Goal: Transaction & Acquisition: Purchase product/service

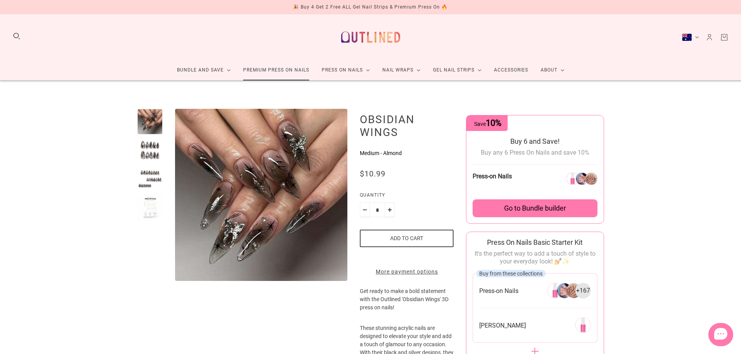
drag, startPoint x: 0, startPoint y: 0, endPoint x: 257, endPoint y: 73, distance: 267.7
click at [257, 73] on link "Premium Press On Nails" at bounding box center [276, 70] width 79 height 21
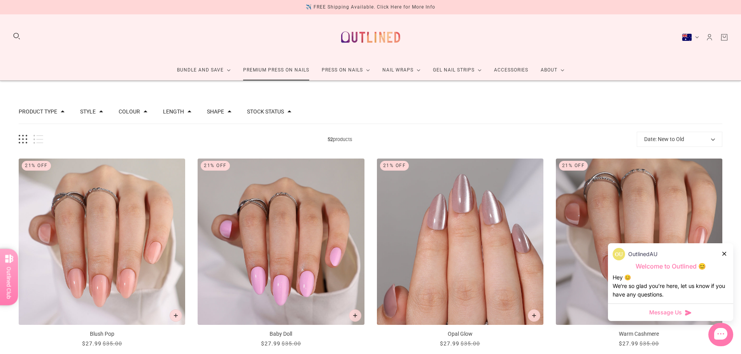
click at [280, 74] on link "Premium Press On Nails" at bounding box center [276, 70] width 79 height 21
click at [174, 112] on button "Length" at bounding box center [173, 111] width 21 height 5
click at [207, 112] on button "Shape" at bounding box center [215, 111] width 17 height 5
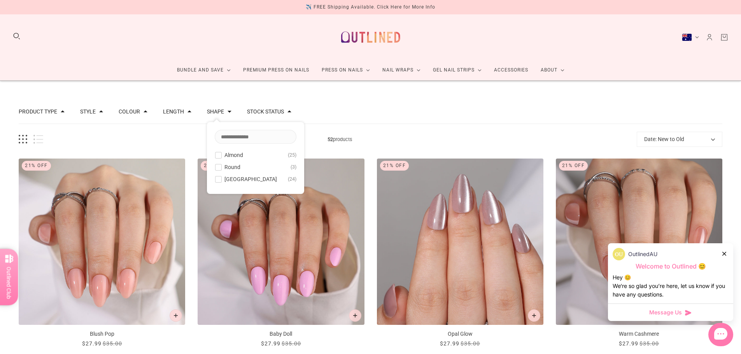
click at [207, 112] on button "Shape" at bounding box center [215, 111] width 17 height 5
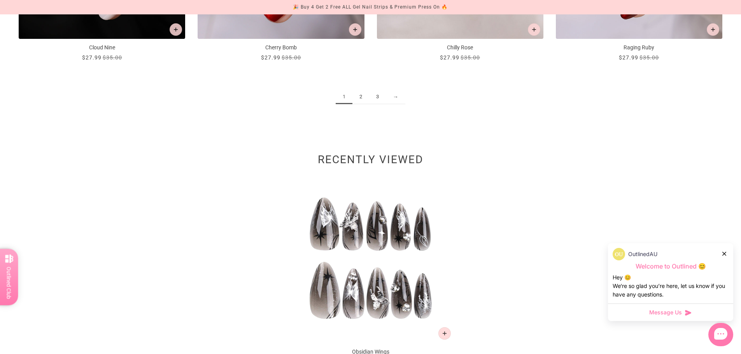
scroll to position [1426, 0]
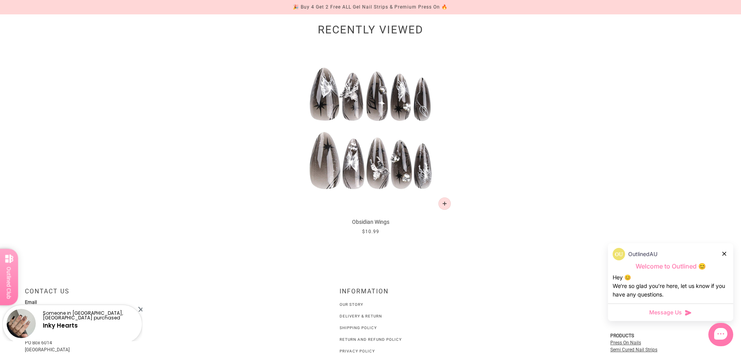
click at [394, 137] on img at bounding box center [370, 130] width 166 height 166
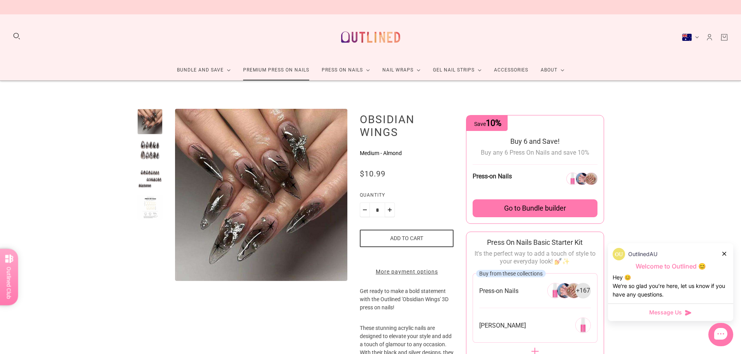
click at [256, 70] on link "Premium Press On Nails" at bounding box center [276, 70] width 79 height 21
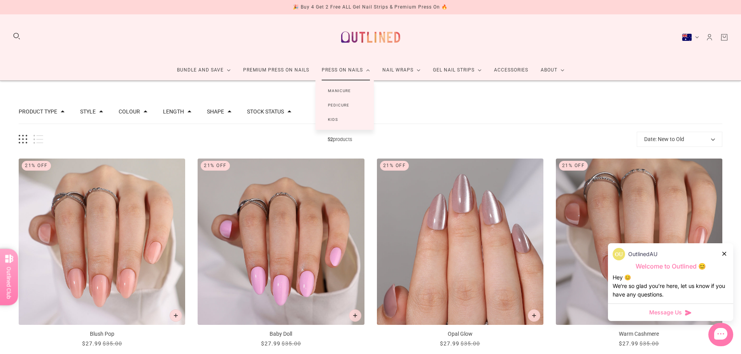
click at [333, 89] on link "Manicure" at bounding box center [339, 91] width 48 height 14
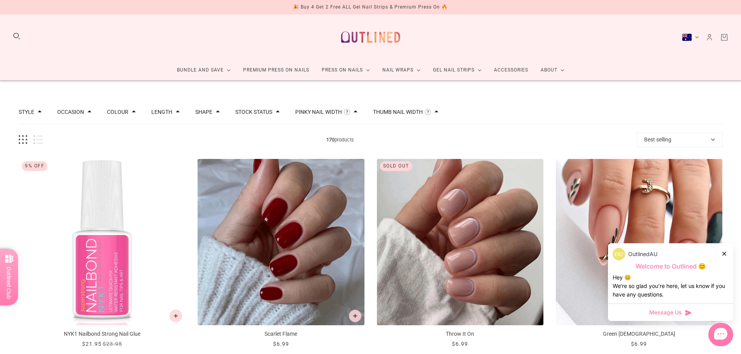
click at [176, 113] on span at bounding box center [178, 112] width 4 height 4
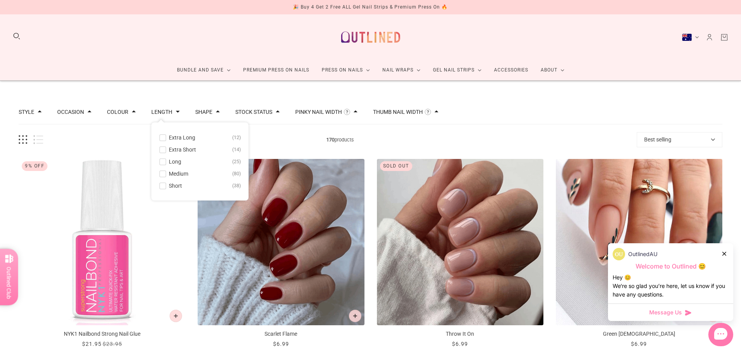
click at [162, 140] on span at bounding box center [163, 138] width 6 height 6
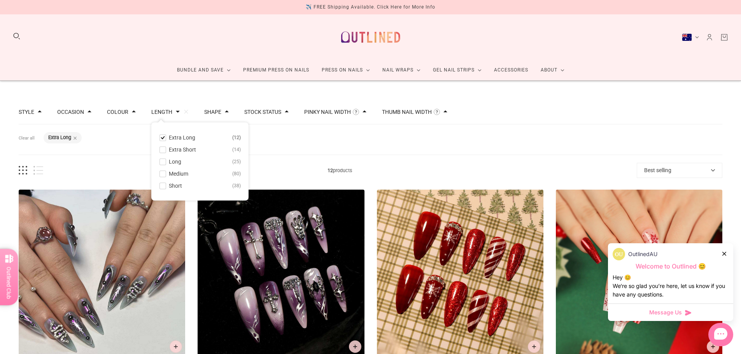
click at [163, 160] on span at bounding box center [163, 162] width 6 height 6
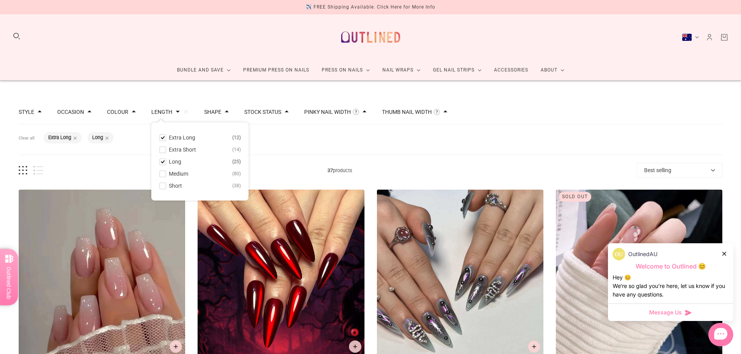
click at [421, 143] on div "Filters Clear all Length: Extra Long Length: Long" at bounding box center [370, 139] width 703 height 31
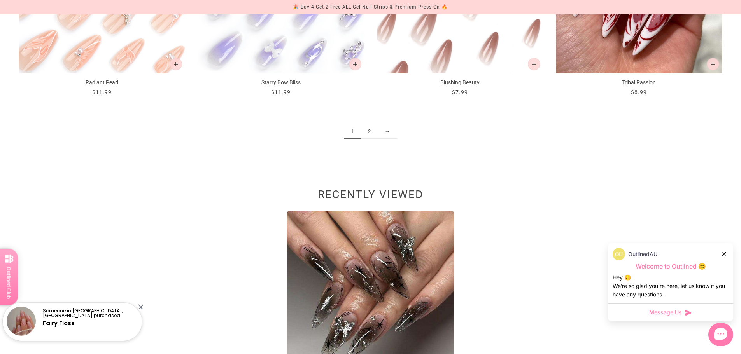
scroll to position [1296, 0]
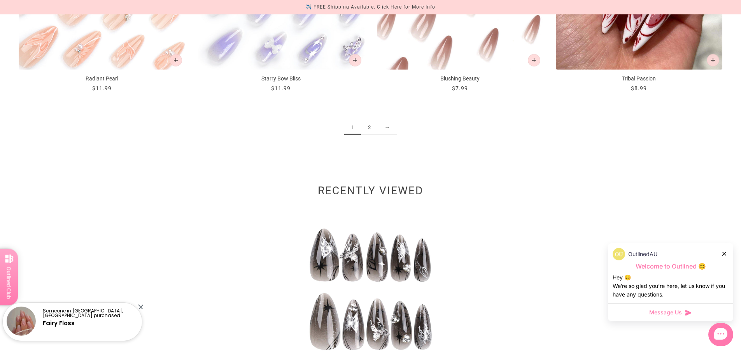
click at [369, 128] on link "2" at bounding box center [369, 128] width 17 height 14
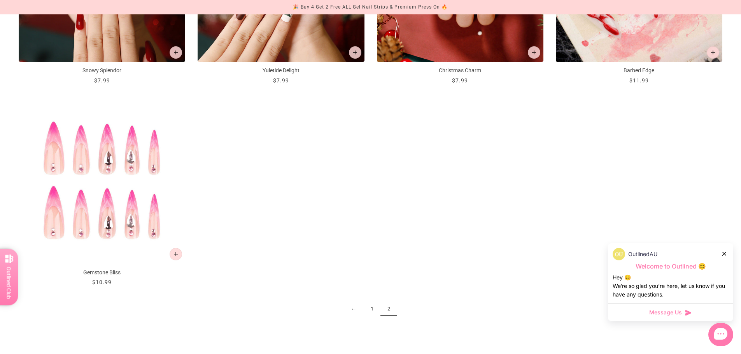
scroll to position [907, 0]
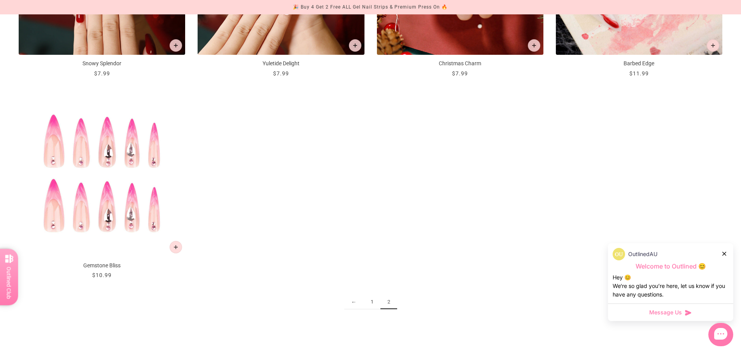
click at [371, 301] on link "1" at bounding box center [372, 302] width 17 height 14
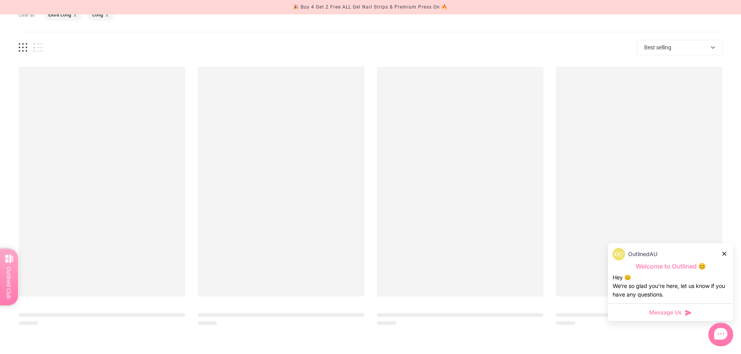
scroll to position [129, 0]
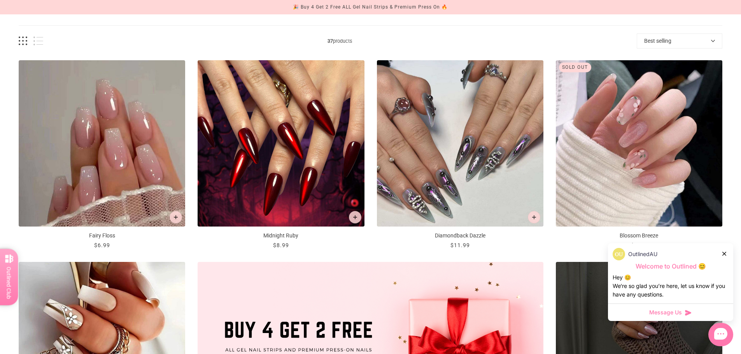
click at [296, 178] on img "Midnight Ruby" at bounding box center [281, 143] width 166 height 166
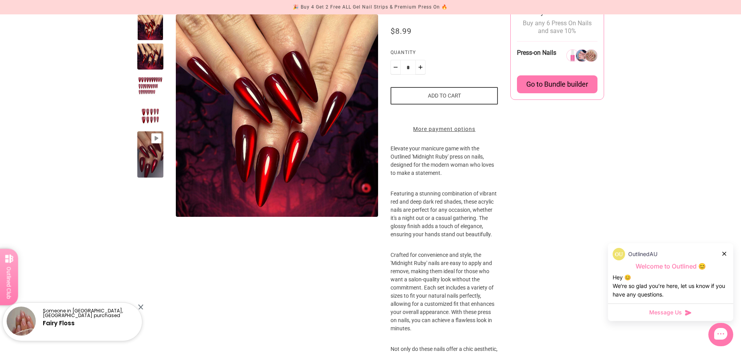
scroll to position [389, 0]
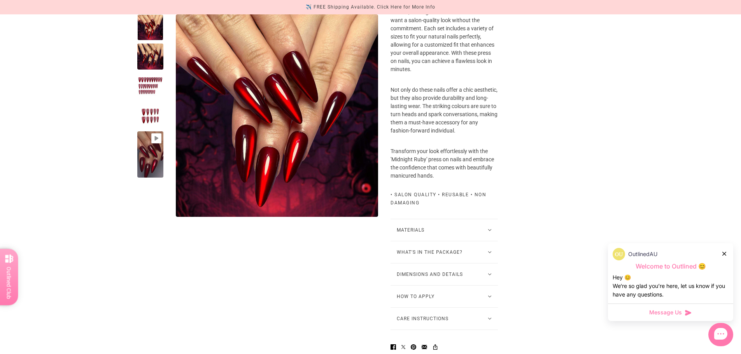
click at [490, 280] on button "Dimensions and Details" at bounding box center [443, 275] width 107 height 22
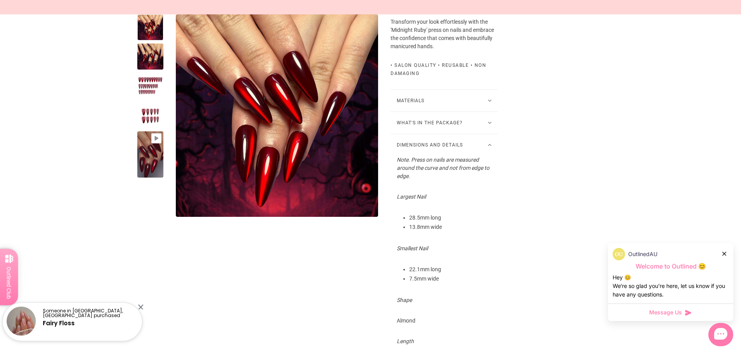
click at [156, 89] on div at bounding box center [150, 86] width 26 height 26
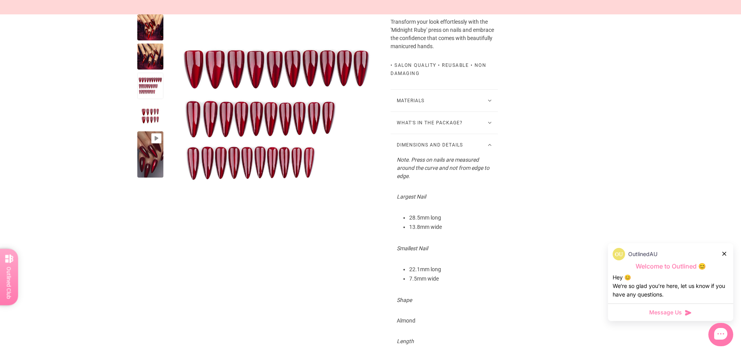
click at [479, 124] on button "What's in the package?" at bounding box center [443, 123] width 107 height 22
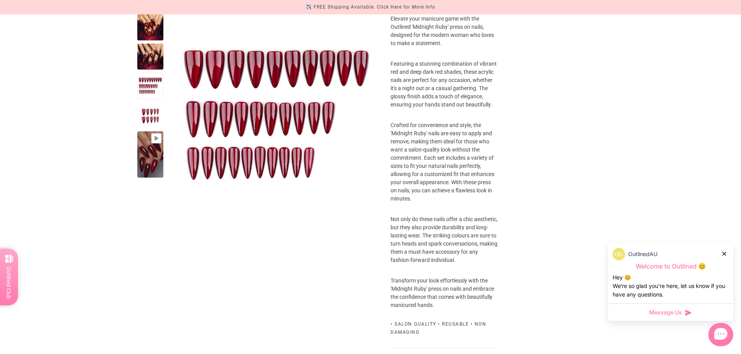
scroll to position [0, 0]
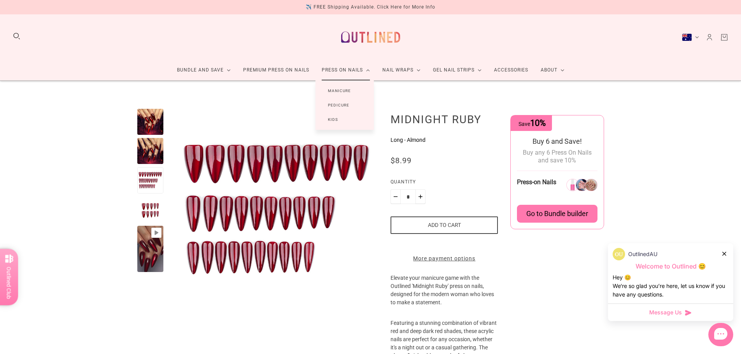
click at [337, 119] on link "Kids" at bounding box center [332, 119] width 35 height 14
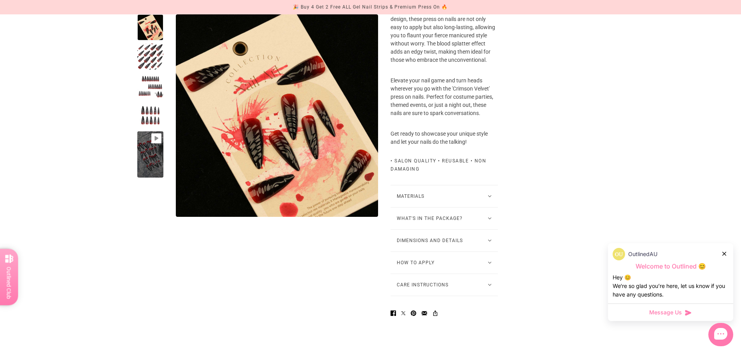
scroll to position [389, 0]
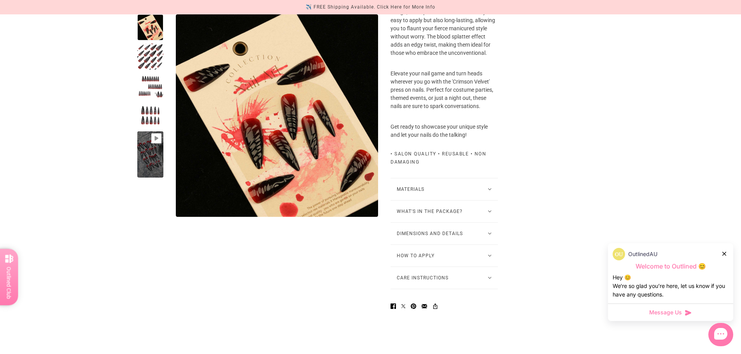
click at [457, 222] on button "What's in the package?" at bounding box center [443, 212] width 107 height 22
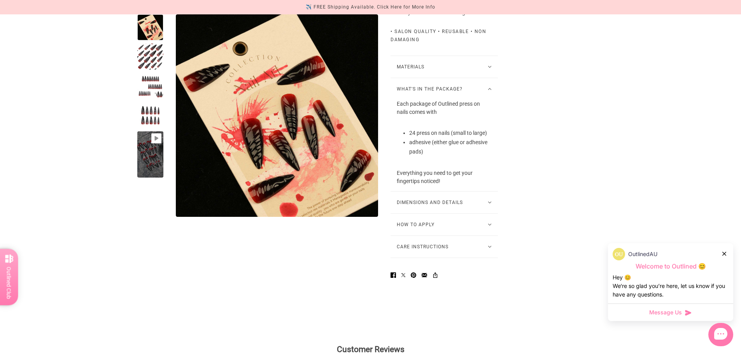
scroll to position [518, 0]
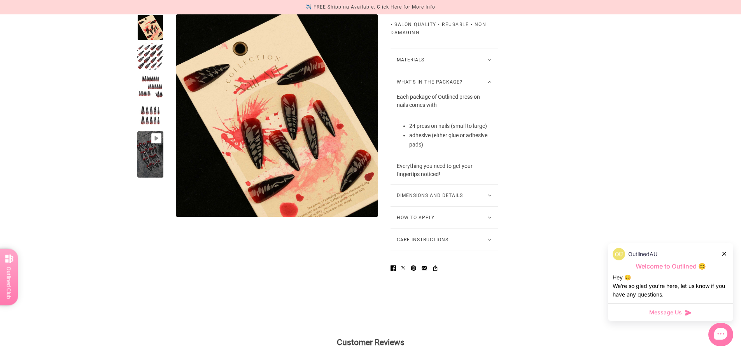
click at [448, 203] on button "Dimensions and Details" at bounding box center [443, 196] width 107 height 22
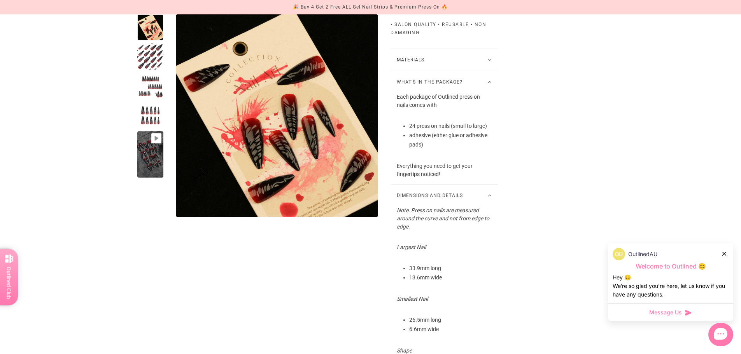
click at [161, 55] on div at bounding box center [150, 57] width 26 height 26
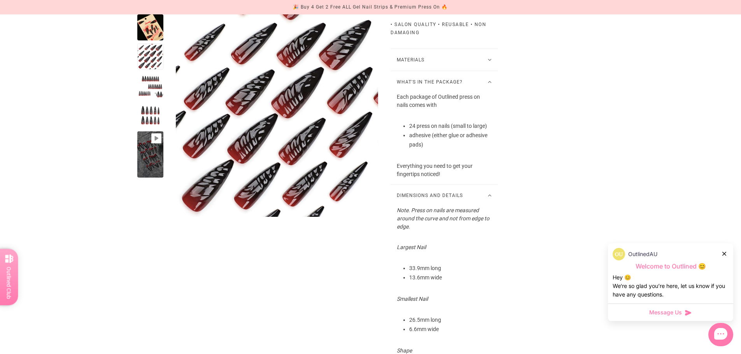
click at [154, 83] on div at bounding box center [150, 86] width 26 height 26
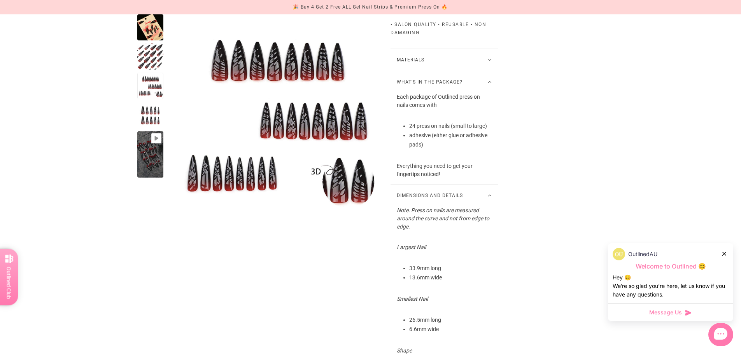
click at [155, 106] on div at bounding box center [150, 115] width 26 height 26
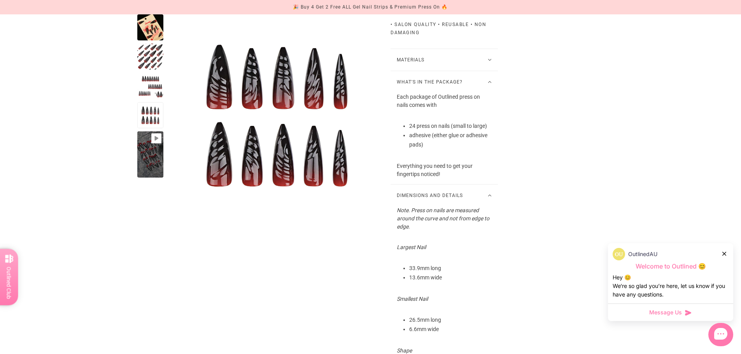
click at [164, 159] on product-media-variants "Pause Play % buffered 00:00 Unmute Mute Exit fullscreen Enter fullscreen Play" at bounding box center [257, 115] width 241 height 203
click at [157, 159] on div at bounding box center [150, 154] width 26 height 47
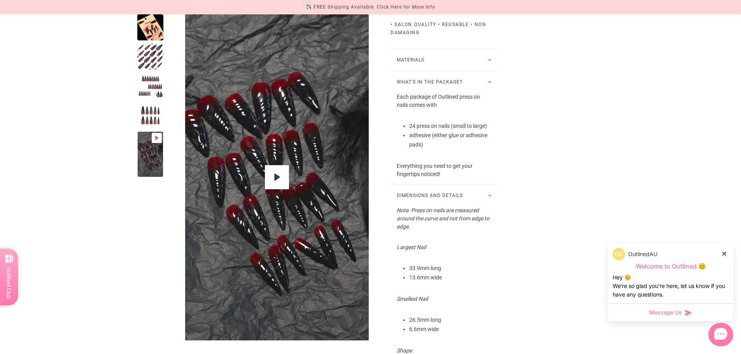
click at [290, 177] on div at bounding box center [277, 177] width 184 height 327
type input "*"
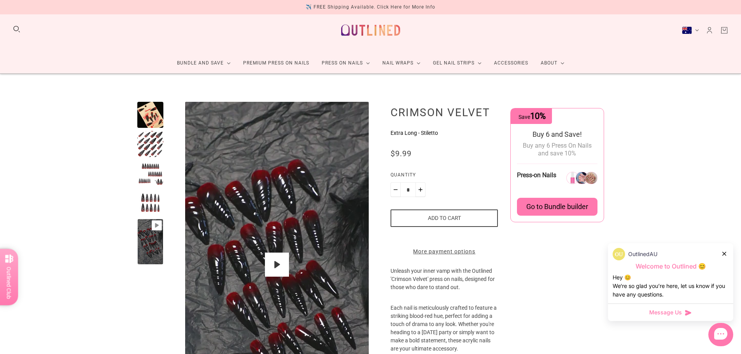
scroll to position [0, 0]
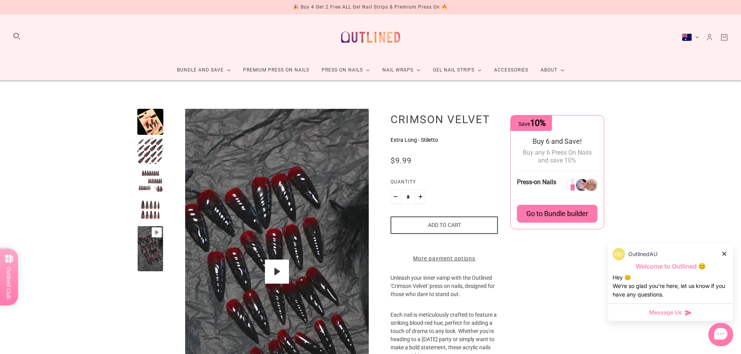
click at [441, 226] on button "Add to cart" at bounding box center [443, 225] width 107 height 17
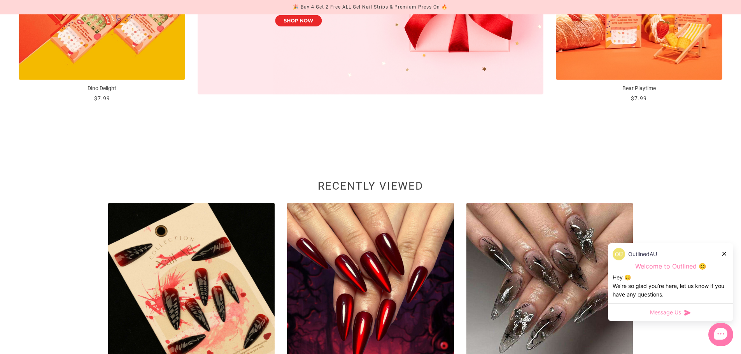
scroll to position [517, 0]
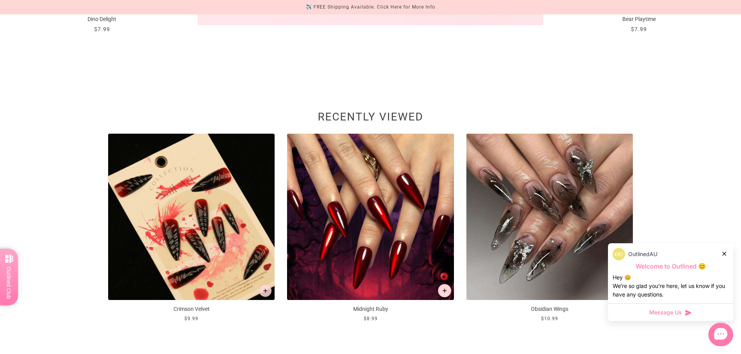
click at [444, 291] on icon "Add to cart" at bounding box center [444, 291] width 4 height 4
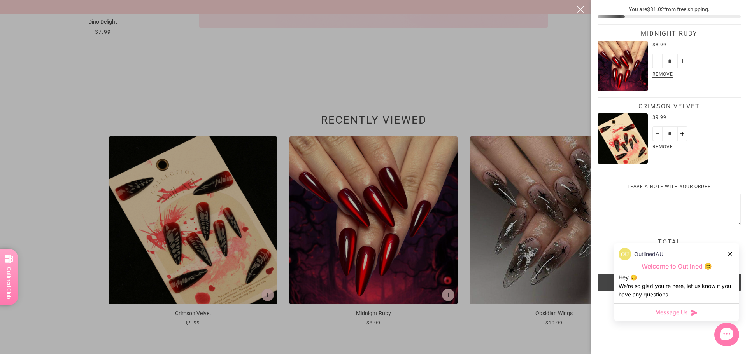
scroll to position [42, 0]
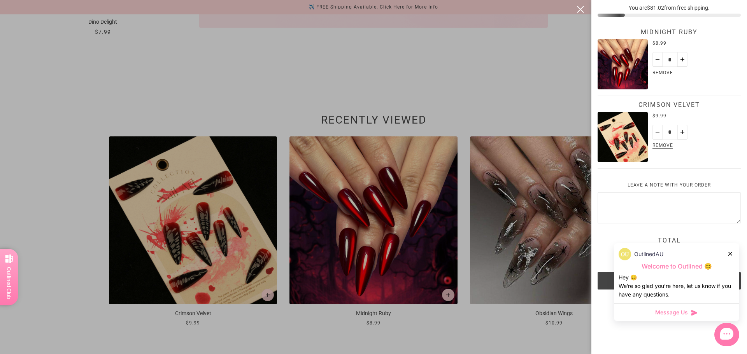
click at [728, 252] on div at bounding box center [730, 254] width 5 height 8
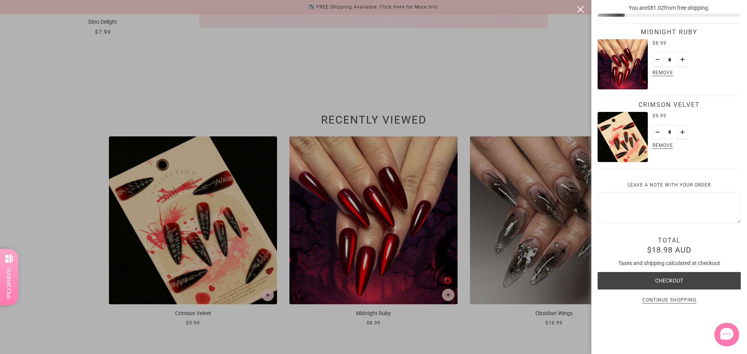
click at [675, 272] on button "Checkout" at bounding box center [668, 280] width 143 height 17
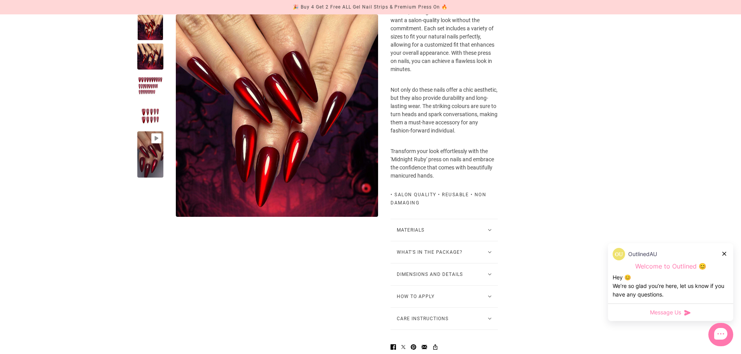
click at [451, 262] on button "What's in the package?" at bounding box center [443, 252] width 107 height 22
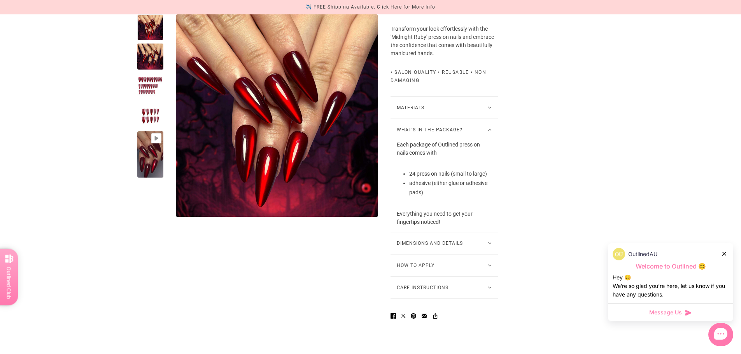
scroll to position [518, 0]
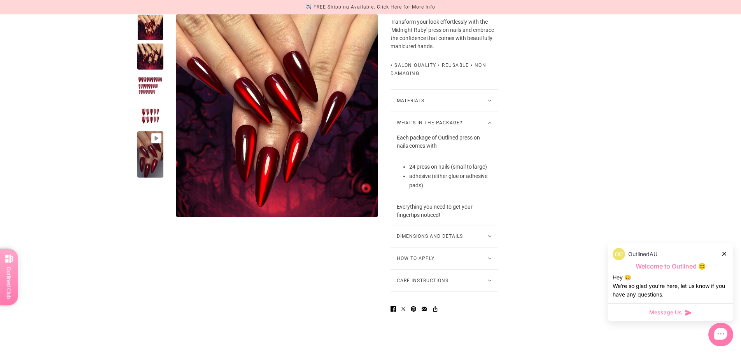
click at [470, 269] on button "How to Apply" at bounding box center [443, 259] width 107 height 22
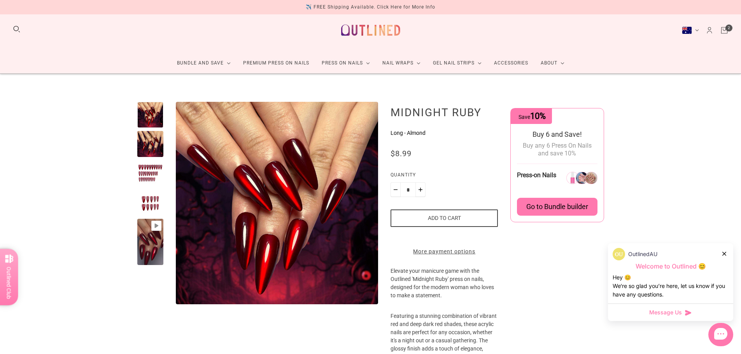
scroll to position [0, 0]
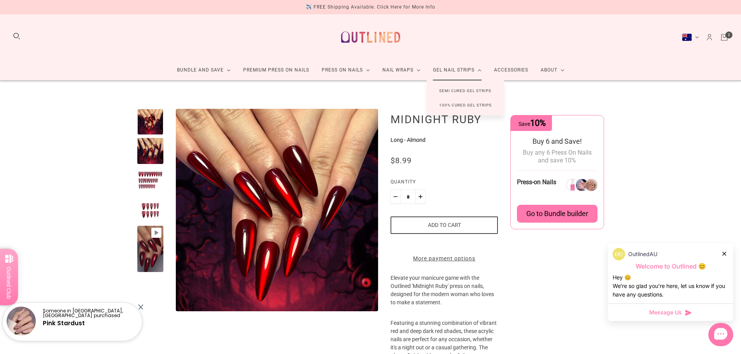
click at [442, 106] on link "100% Cured Gel Strips" at bounding box center [465, 105] width 77 height 14
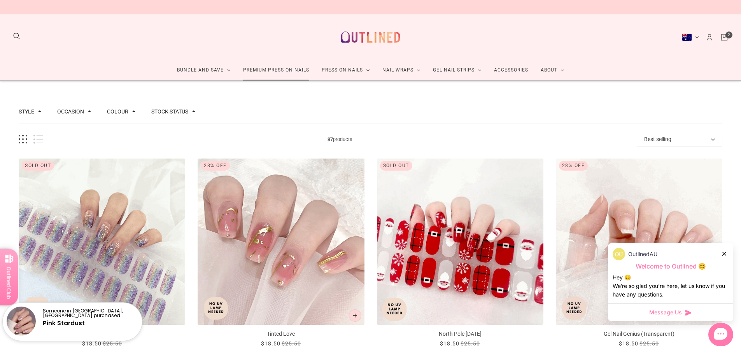
click at [265, 68] on link "Premium Press On Nails" at bounding box center [276, 70] width 79 height 21
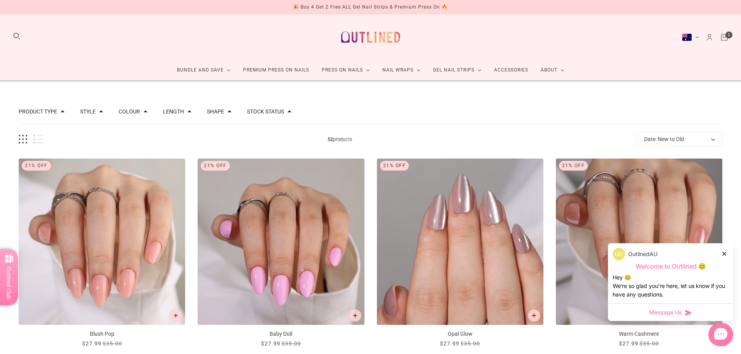
click at [169, 114] on button "Length" at bounding box center [173, 111] width 21 height 5
click at [348, 114] on div "Product type Press on Manicure 51 Style Cat Eye 4 French 11 Glitter 1 Nail Art …" at bounding box center [370, 112] width 703 height 24
click at [345, 69] on link "Press On Nails" at bounding box center [345, 70] width 61 height 21
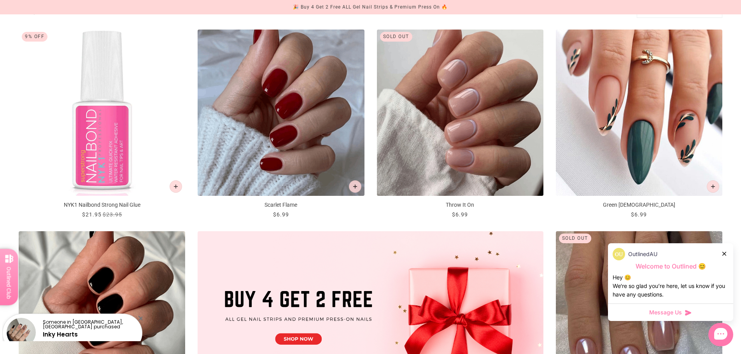
scroll to position [129, 0]
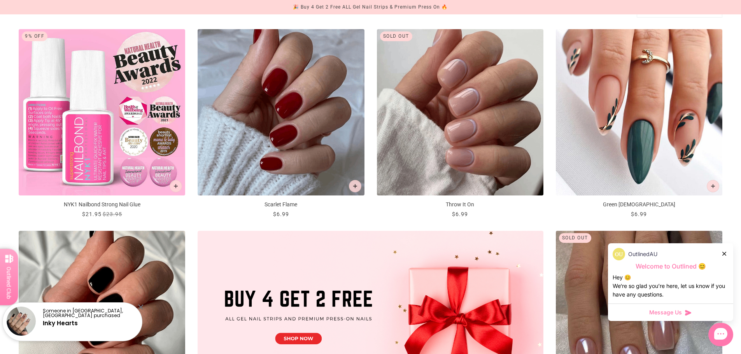
click at [105, 205] on p "NYK1 Nailbond Strong Nail Glue" at bounding box center [102, 205] width 166 height 8
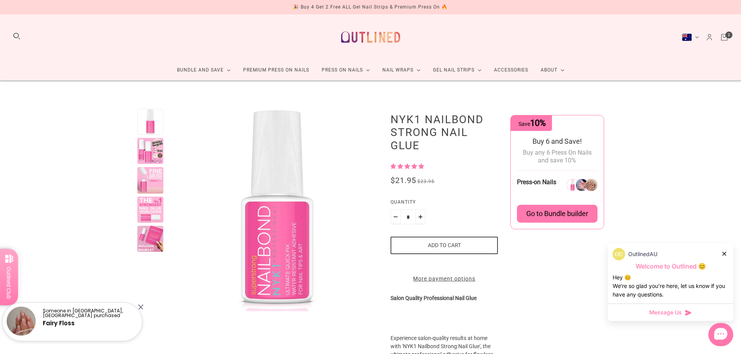
click at [415, 246] on button "Add to cart" at bounding box center [443, 245] width 107 height 17
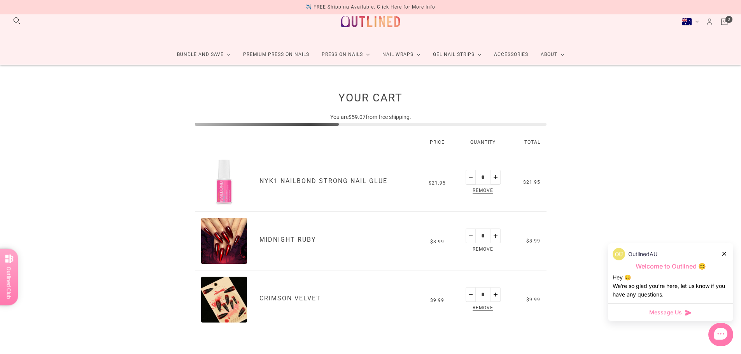
scroll to position [129, 0]
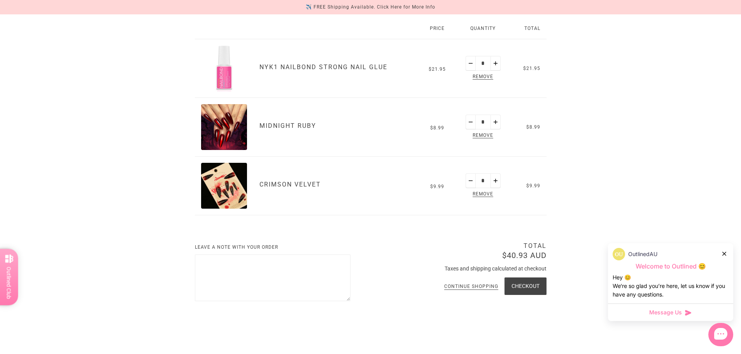
click at [476, 79] on span "Remove" at bounding box center [483, 77] width 24 height 9
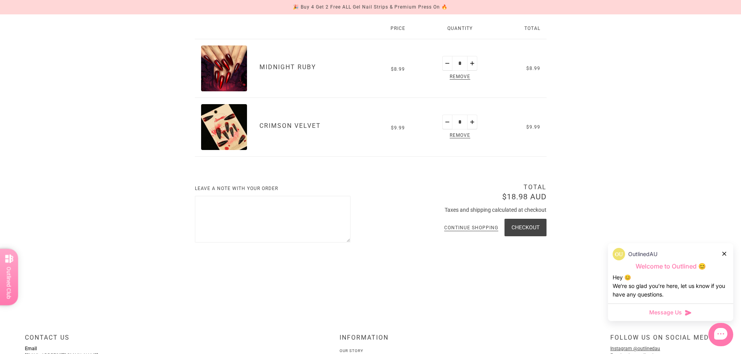
click at [521, 227] on button "Checkout" at bounding box center [525, 227] width 42 height 17
